Goal: Information Seeking & Learning: Compare options

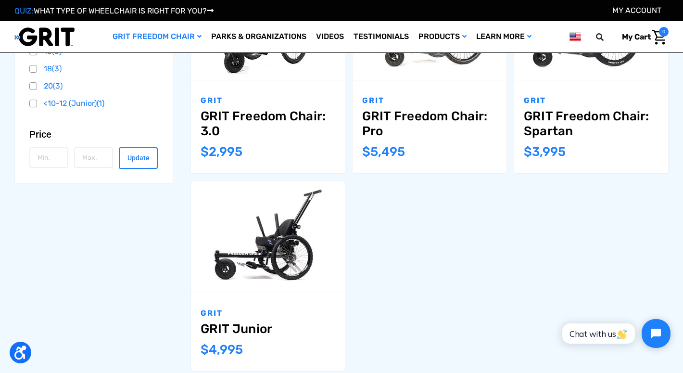
scroll to position [236, 0]
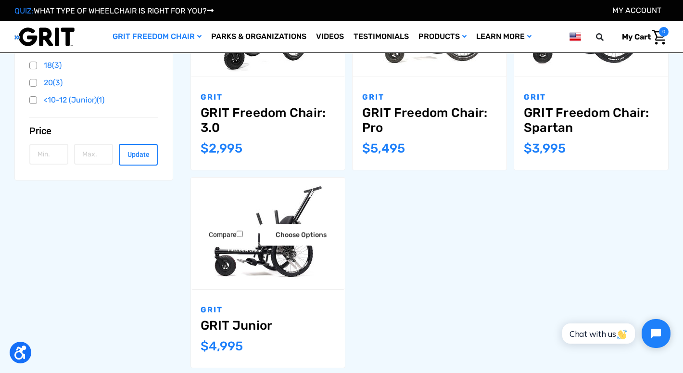
click at [287, 281] on img "GRIT Junior,$4,995.00\a" at bounding box center [268, 233] width 154 height 102
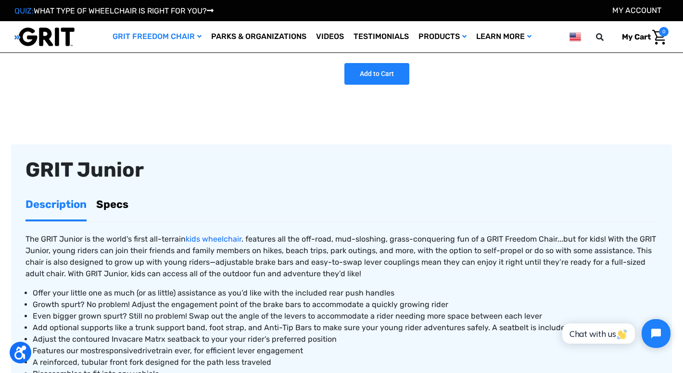
scroll to position [225, 0]
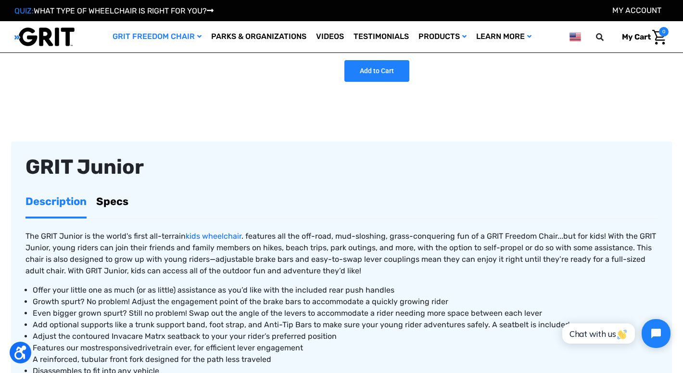
click at [109, 202] on link "Specs" at bounding box center [112, 201] width 32 height 30
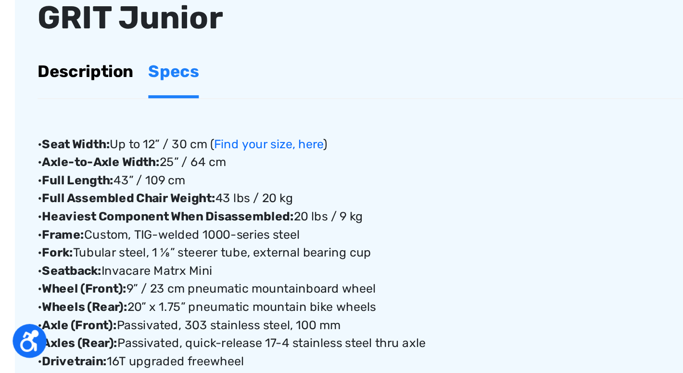
scroll to position [247, 0]
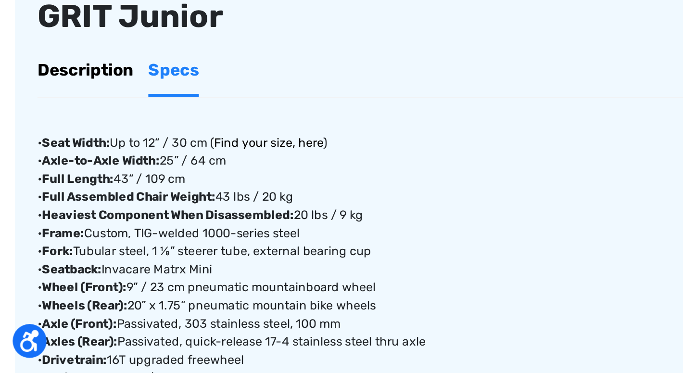
click at [171, 221] on link "Find your size, here" at bounding box center [173, 225] width 70 height 9
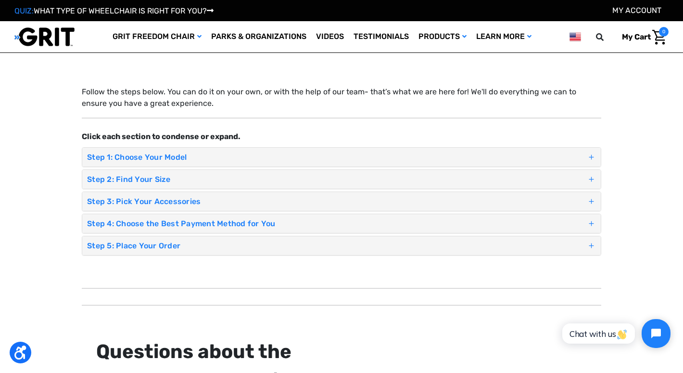
scroll to position [14, 0]
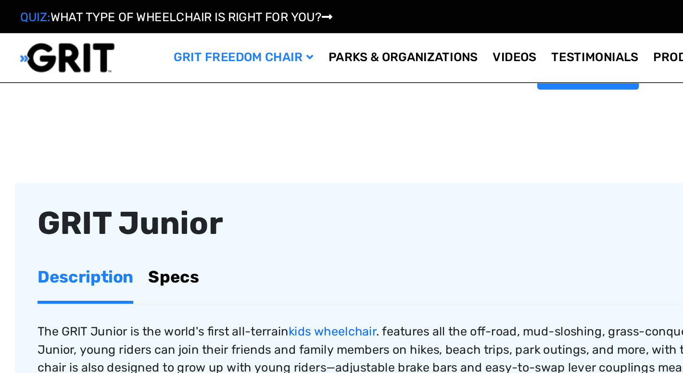
scroll to position [191, 0]
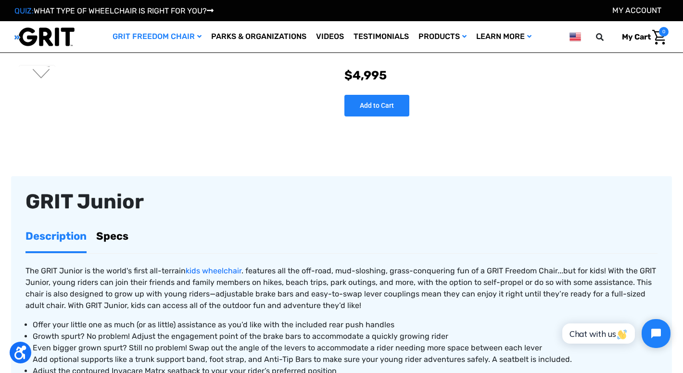
click at [115, 240] on link "Specs" at bounding box center [112, 236] width 32 height 30
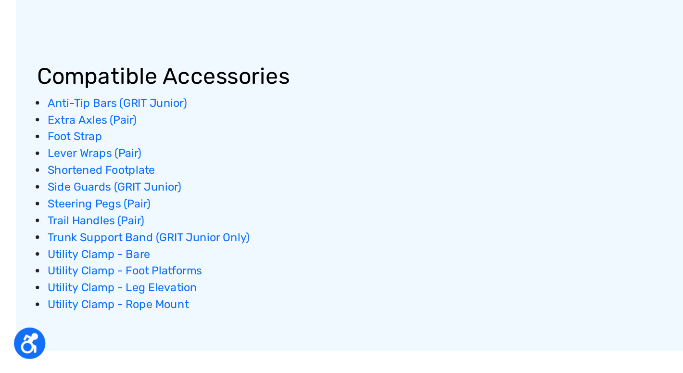
scroll to position [582, 0]
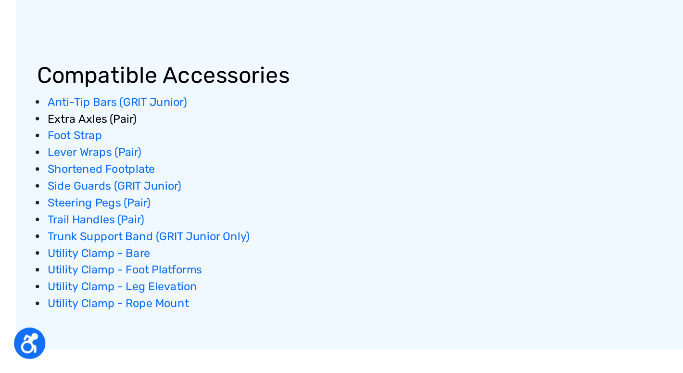
click at [60, 193] on span "Extra Axles (Pair)" at bounding box center [63, 197] width 61 height 9
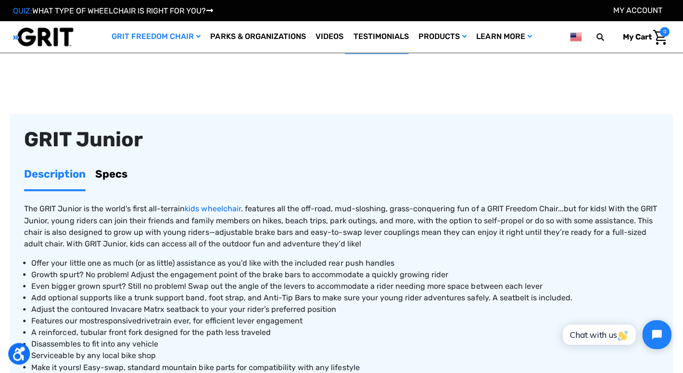
scroll to position [244, 0]
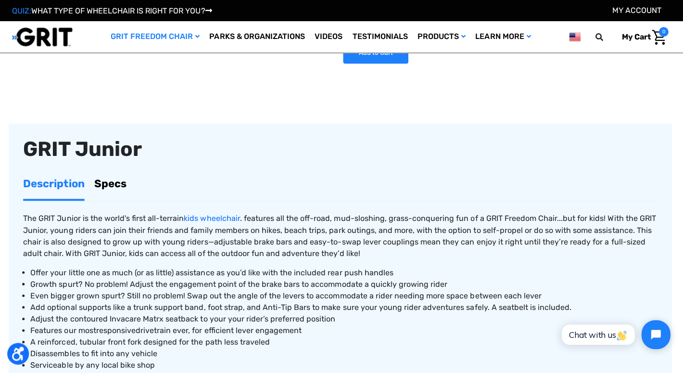
click at [111, 178] on link "Specs" at bounding box center [112, 183] width 32 height 30
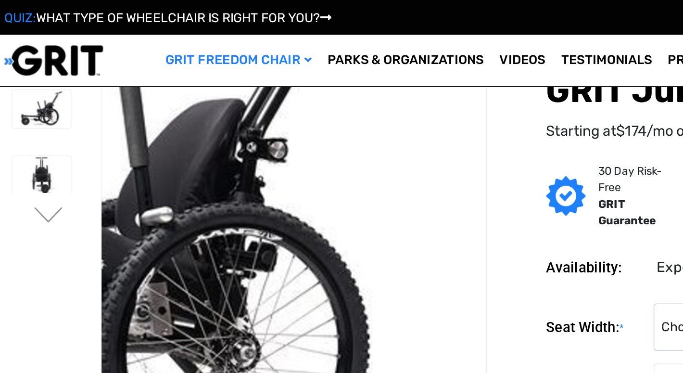
scroll to position [0, 0]
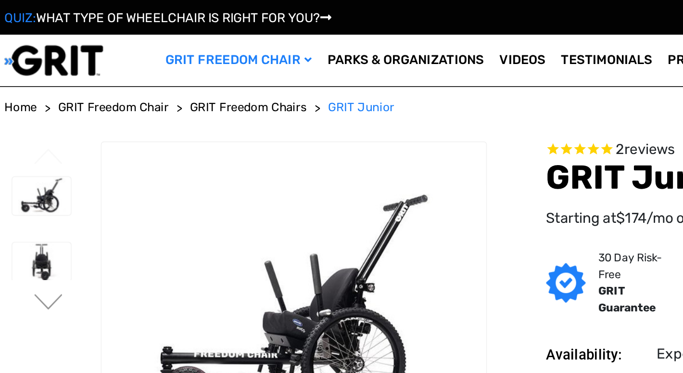
click at [69, 62] on span "GRIT Freedom Chair" at bounding box center [80, 65] width 67 height 9
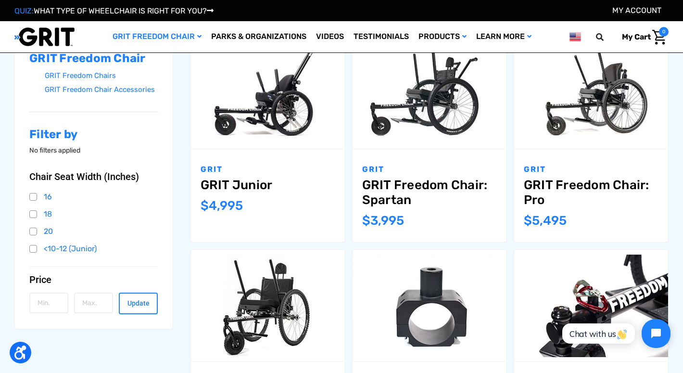
click at [390, 185] on link "GRIT Freedom Chair: Spartan" at bounding box center [429, 192] width 135 height 30
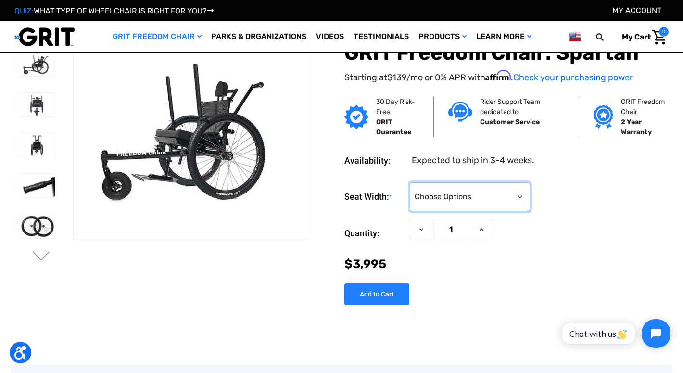
click at [521, 196] on select "Choose Options 16" 18" 20"" at bounding box center [470, 196] width 120 height 29
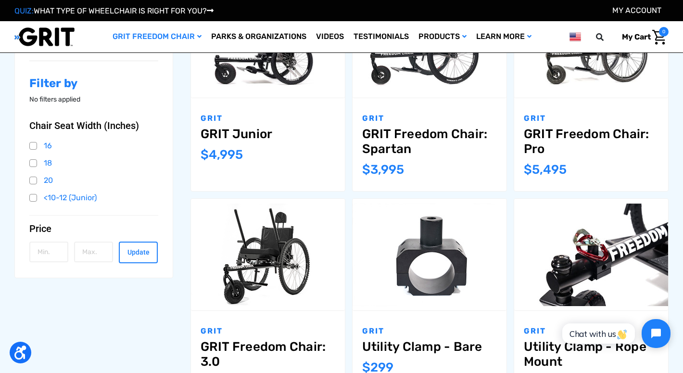
scroll to position [216, 0]
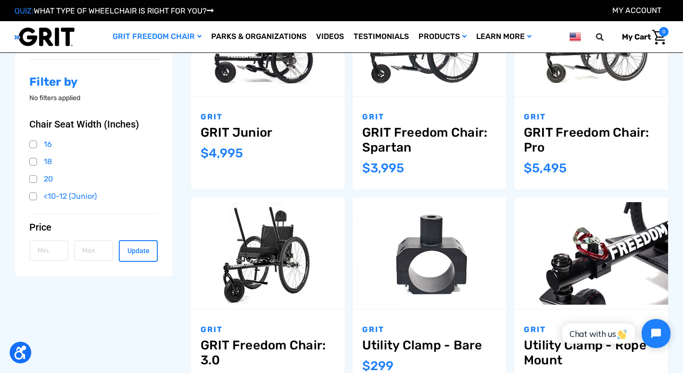
click at [539, 135] on link "GRIT Freedom Chair: Pro" at bounding box center [590, 140] width 135 height 30
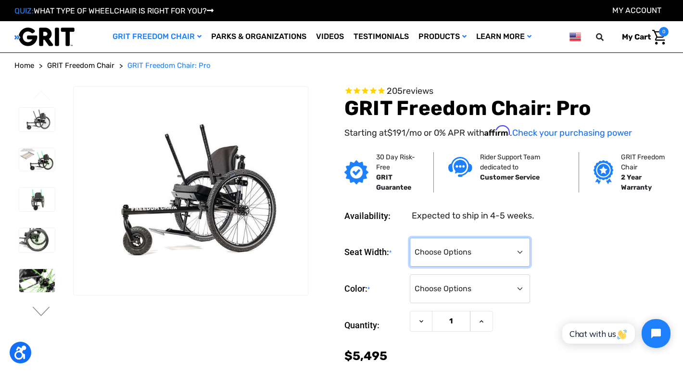
click at [520, 250] on select "Choose Options 16" 18" 20"" at bounding box center [470, 251] width 120 height 29
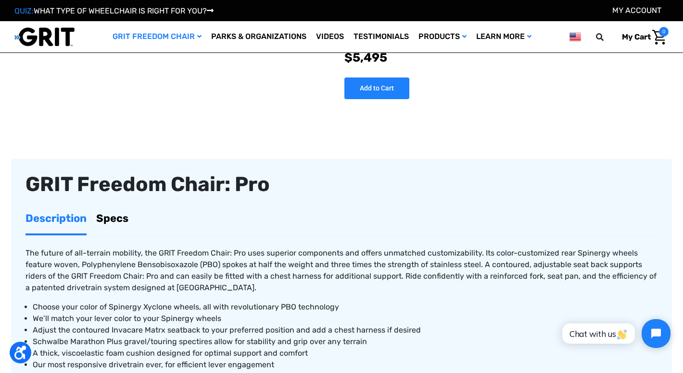
scroll to position [250, 0]
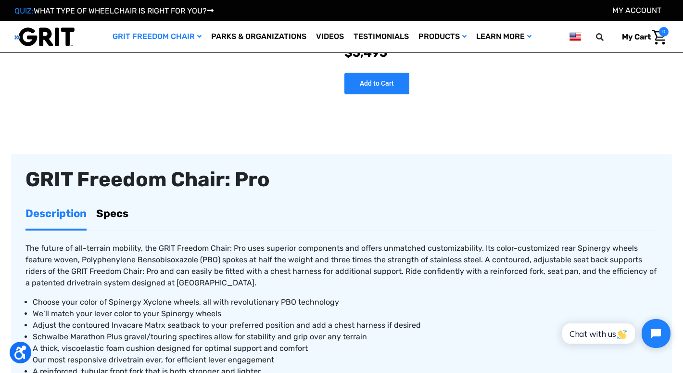
click at [115, 205] on link "Specs" at bounding box center [112, 213] width 32 height 30
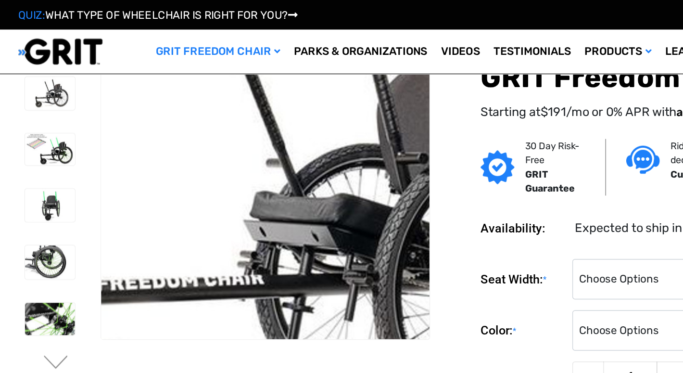
scroll to position [0, 0]
